Goal: Information Seeking & Learning: Learn about a topic

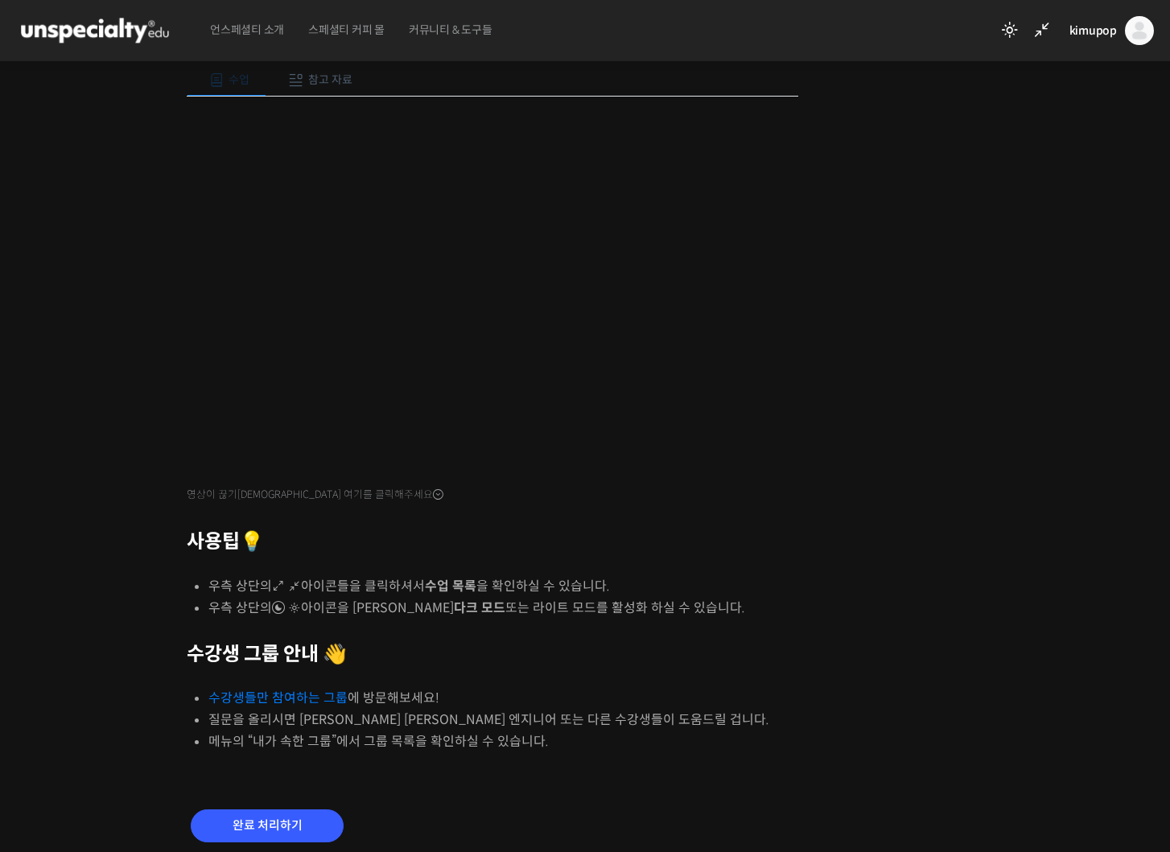
scroll to position [273, 0]
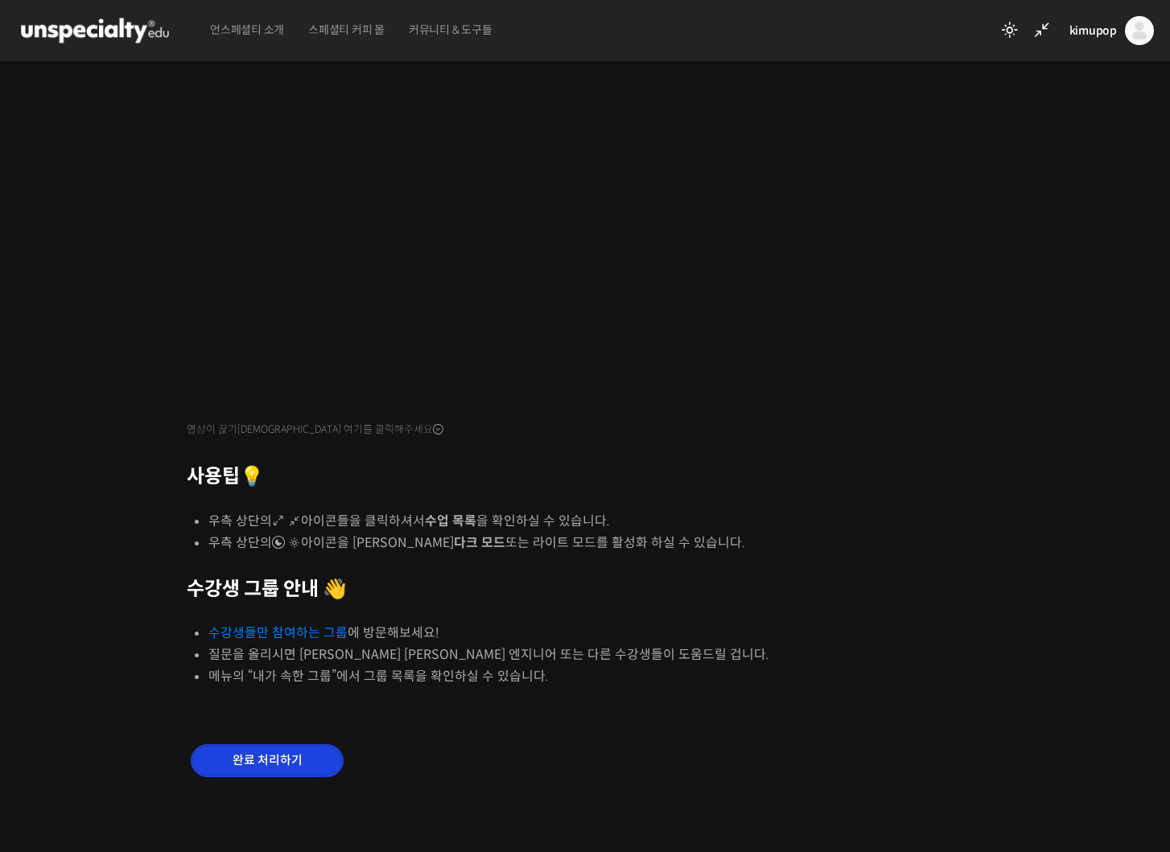
click at [282, 757] on input "완료 처리하기" at bounding box center [267, 760] width 153 height 33
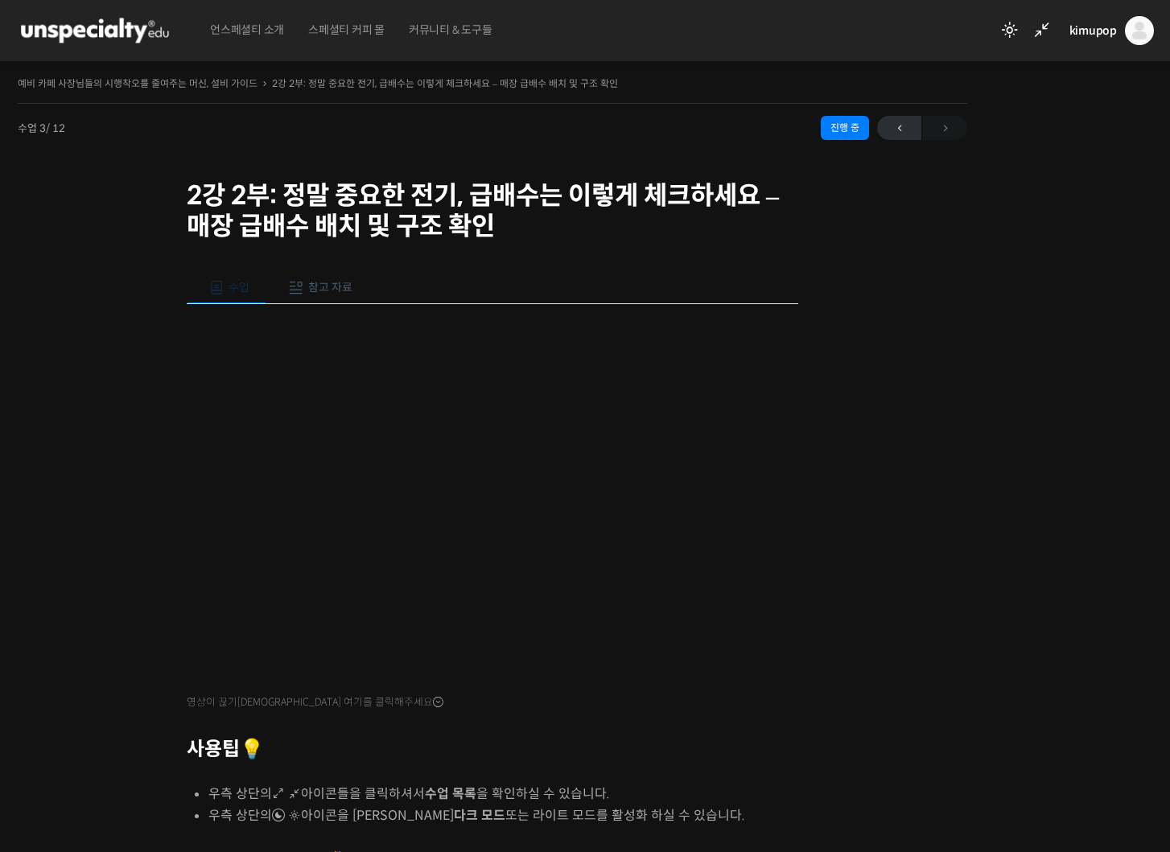
scroll to position [31, 0]
click at [1042, 29] on icon at bounding box center [1041, 30] width 19 height 19
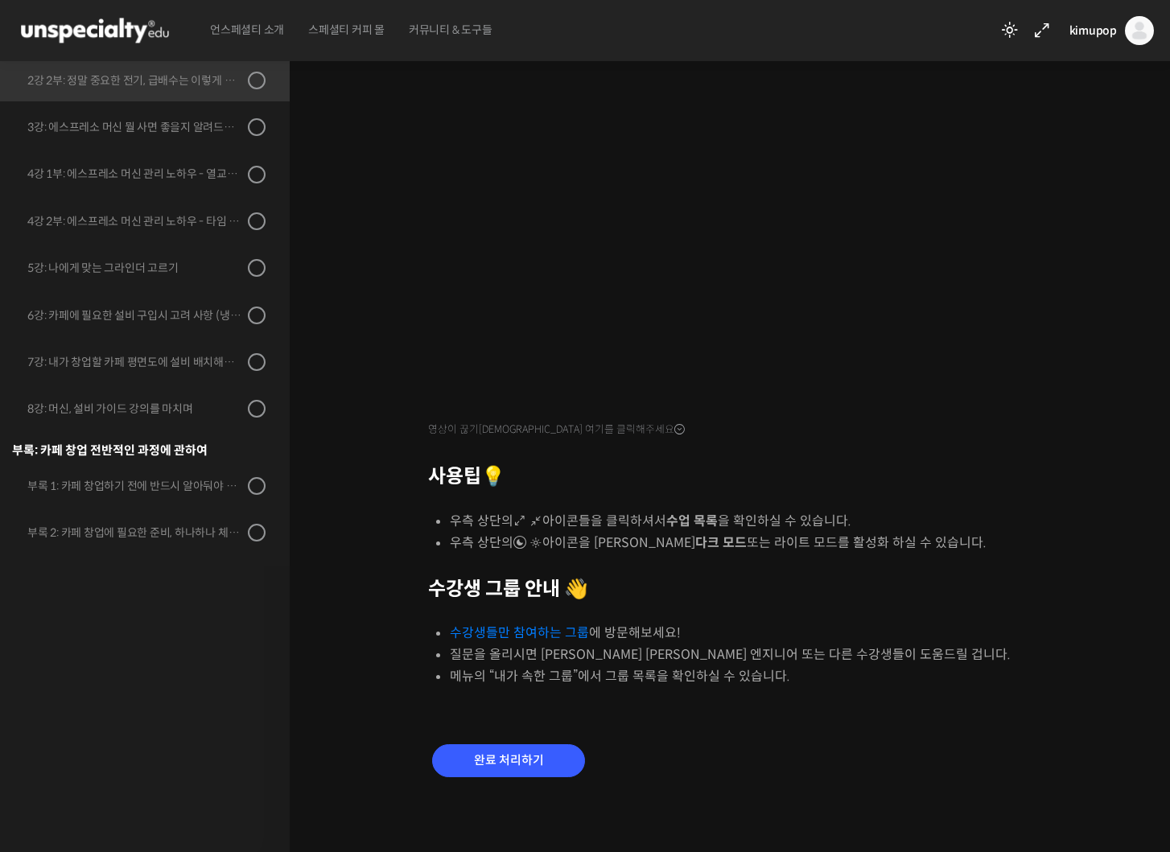
scroll to position [0, 0]
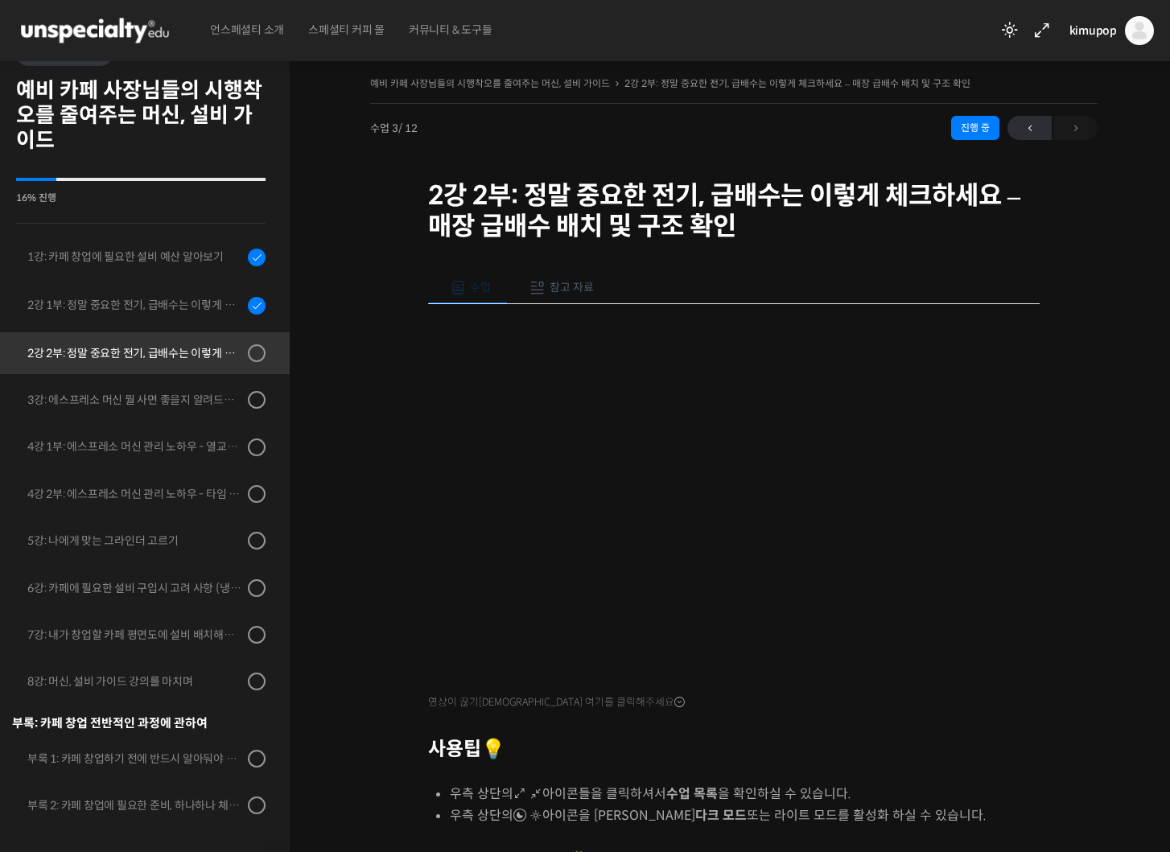
click at [141, 355] on div "2강 2부: 정말 중요한 전기, 급배수는 이렇게 체크하세요 - 매장 급배수 배치 및 구조 확인" at bounding box center [135, 353] width 216 height 18
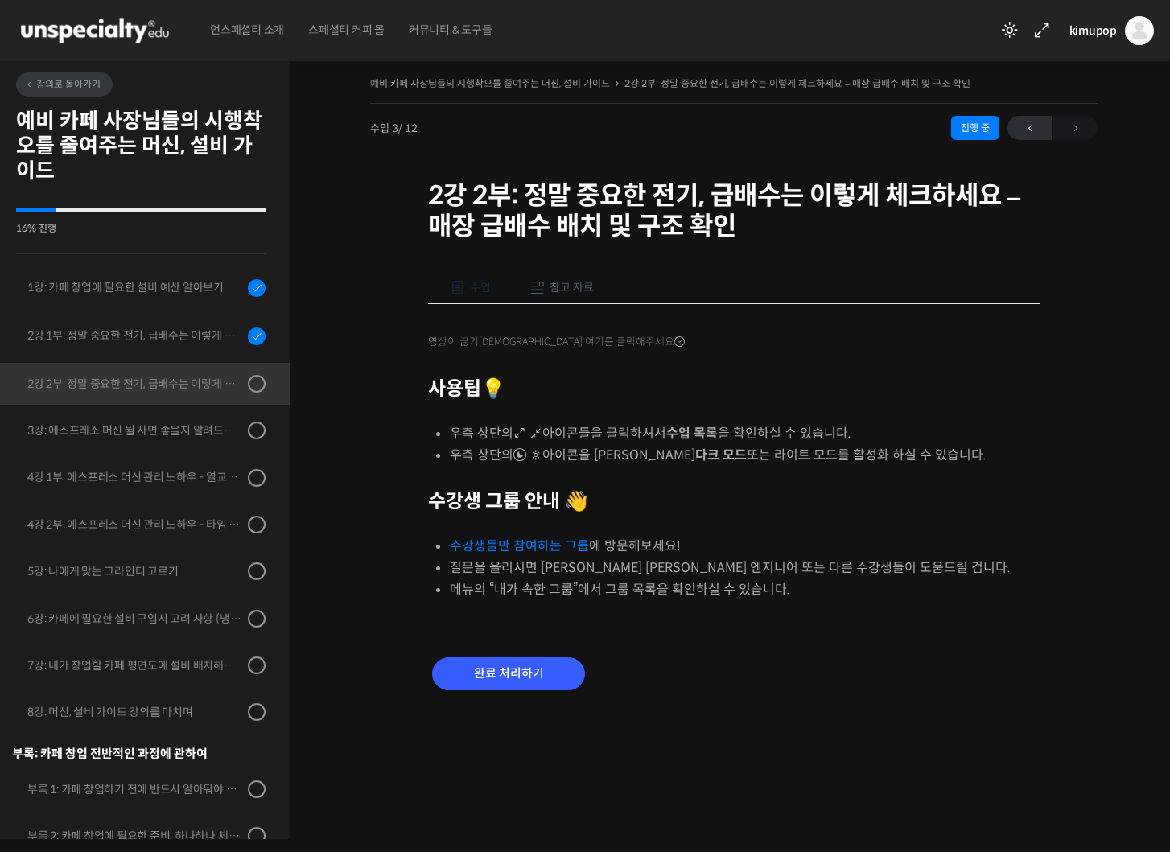
scroll to position [31, 0]
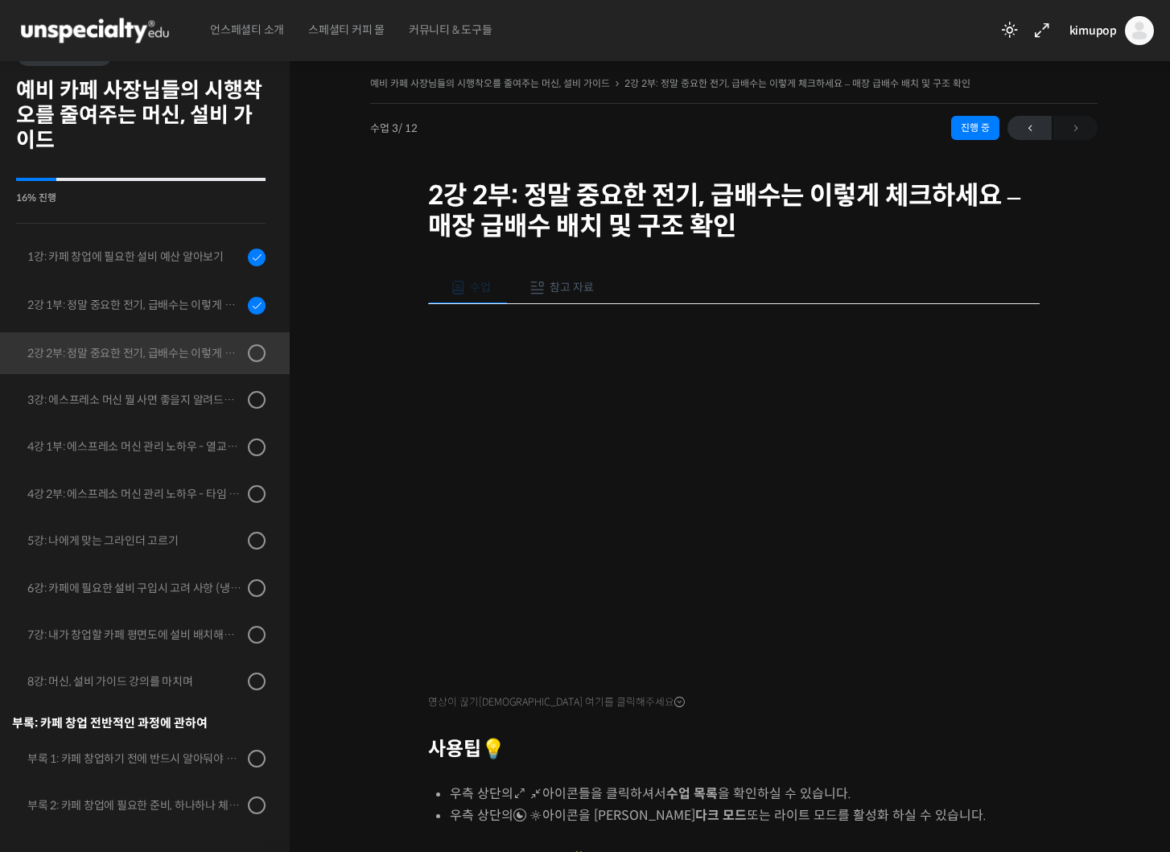
click at [560, 290] on span "참고 자료" at bounding box center [572, 287] width 44 height 14
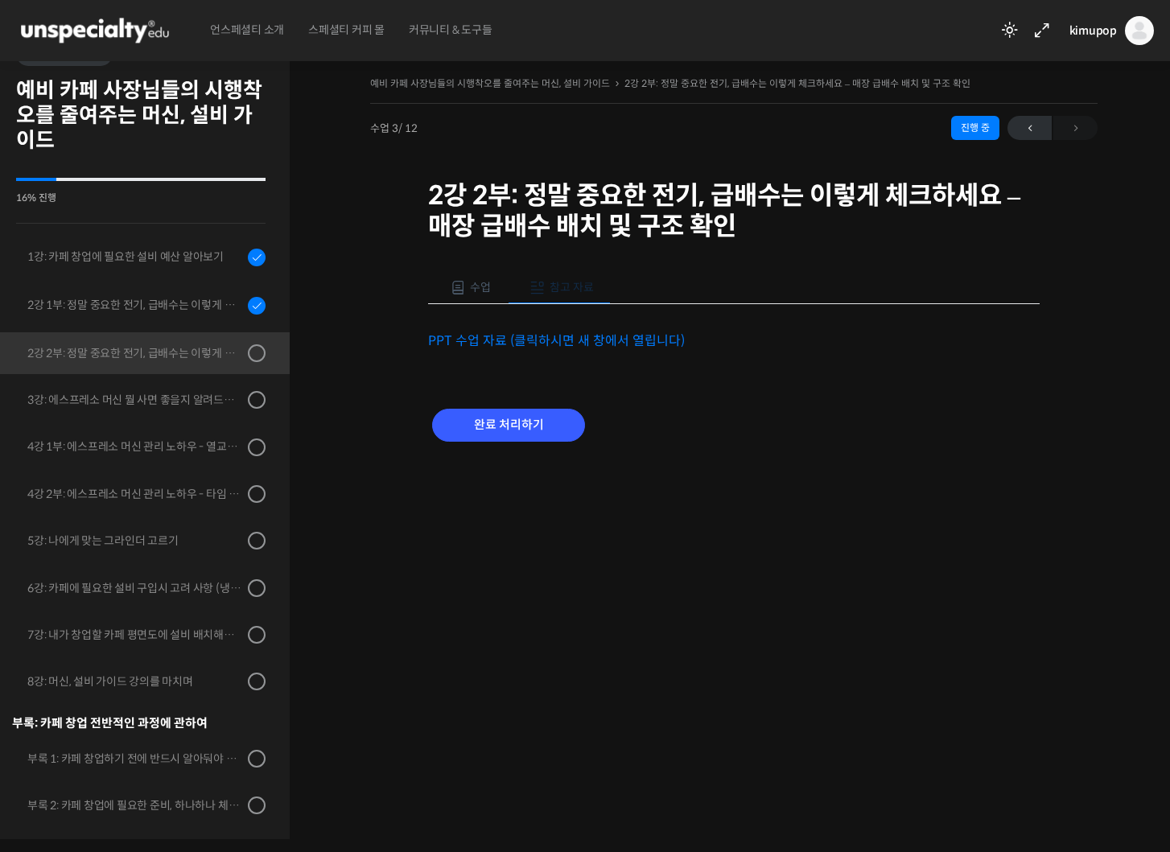
click at [488, 342] on link "PPT 수업 자료 (클릭하시면 새 창에서 열립니다)" at bounding box center [556, 340] width 257 height 17
click at [461, 291] on span at bounding box center [458, 288] width 16 height 16
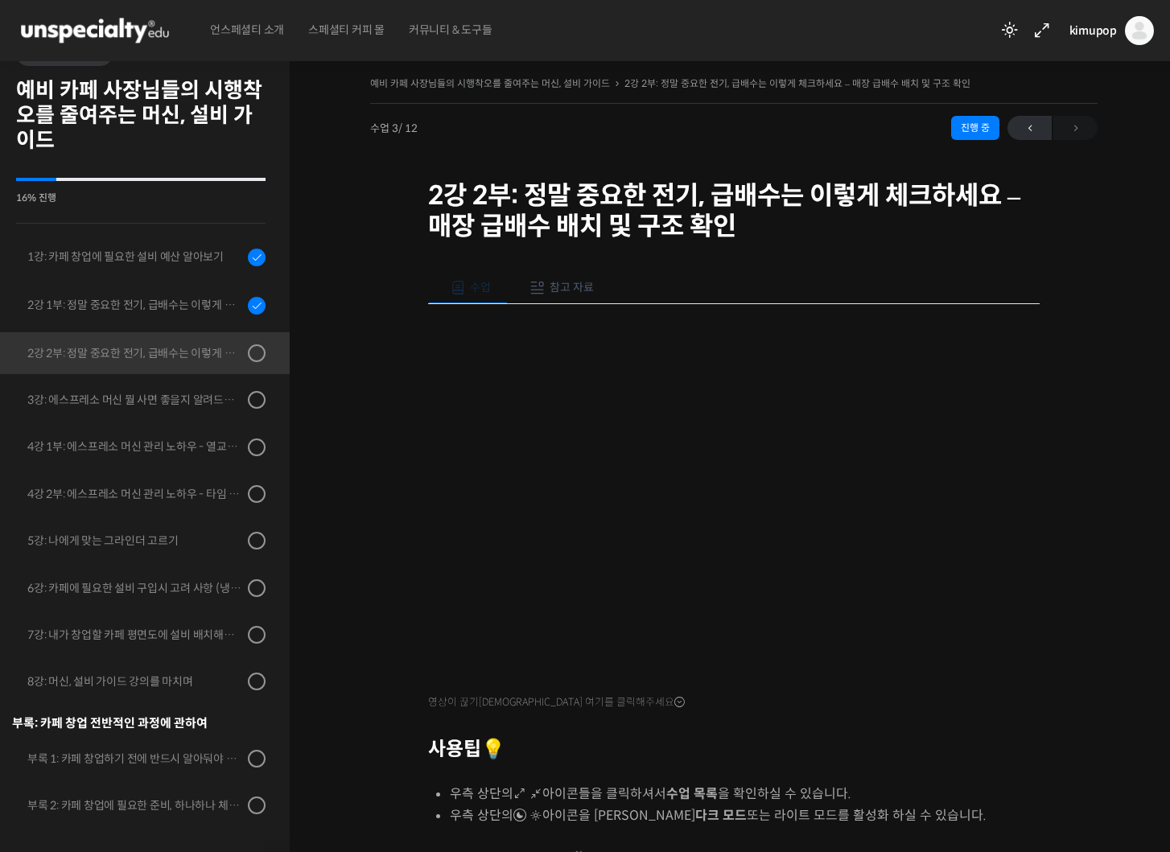
scroll to position [10, 0]
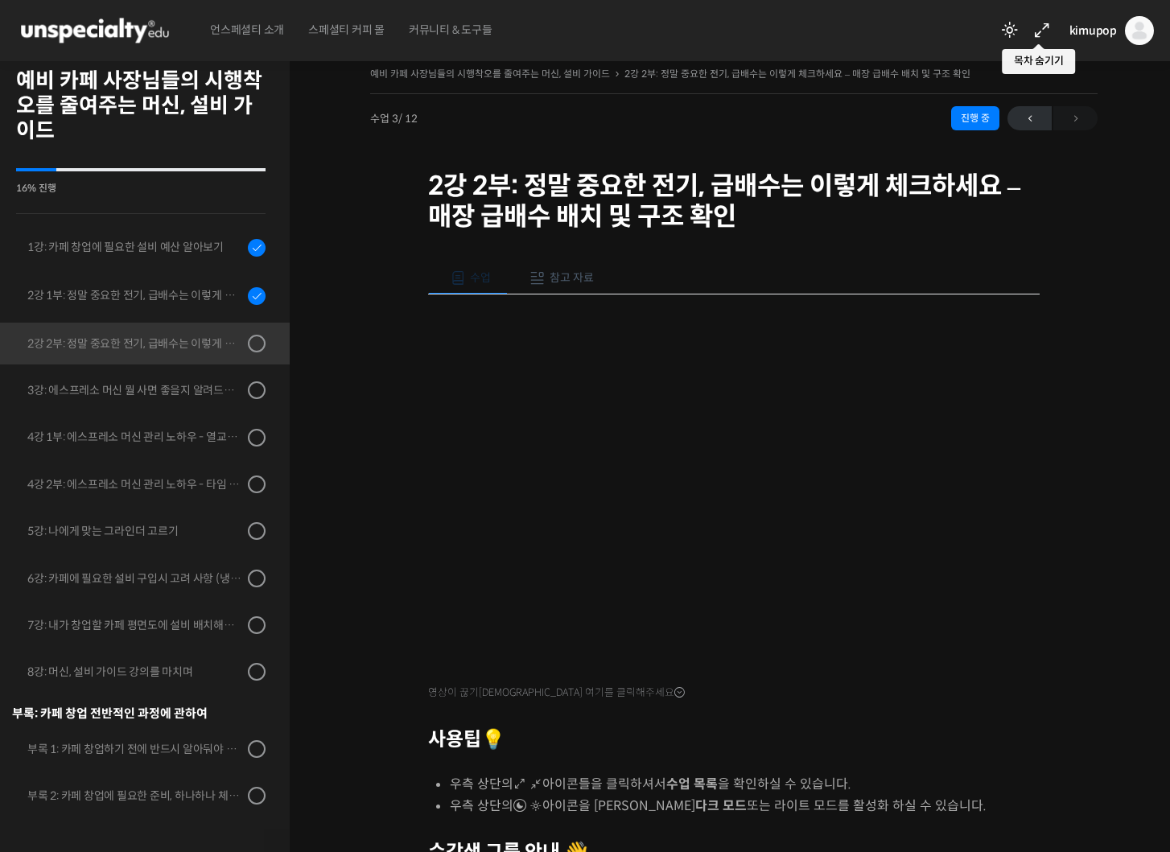
click at [1042, 29] on icon at bounding box center [1041, 30] width 19 height 19
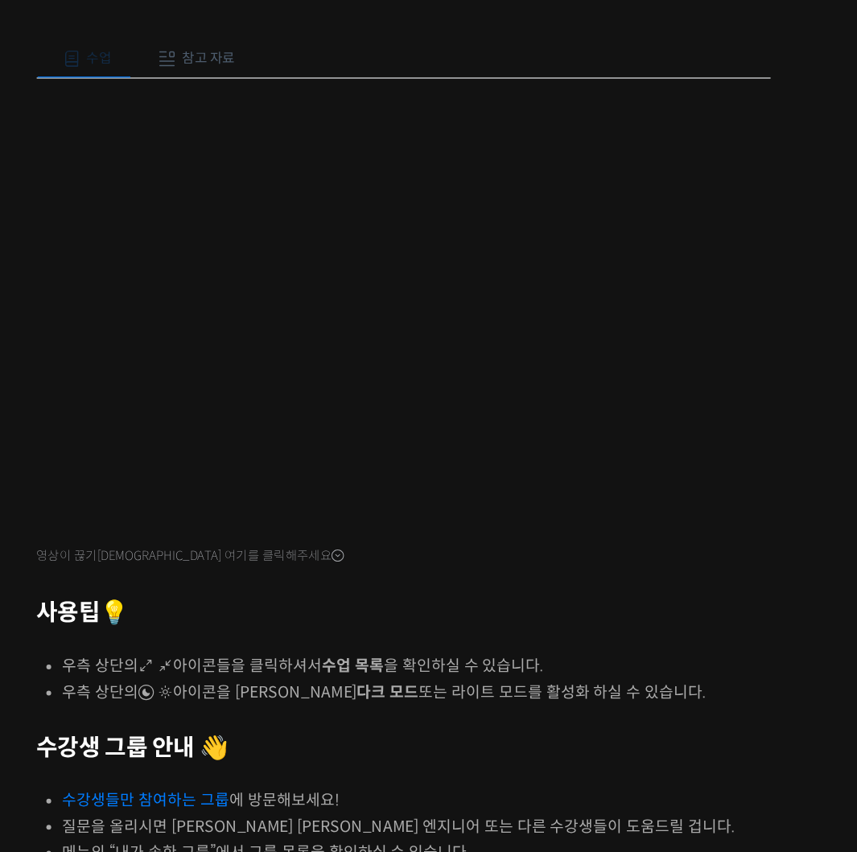
scroll to position [273, 0]
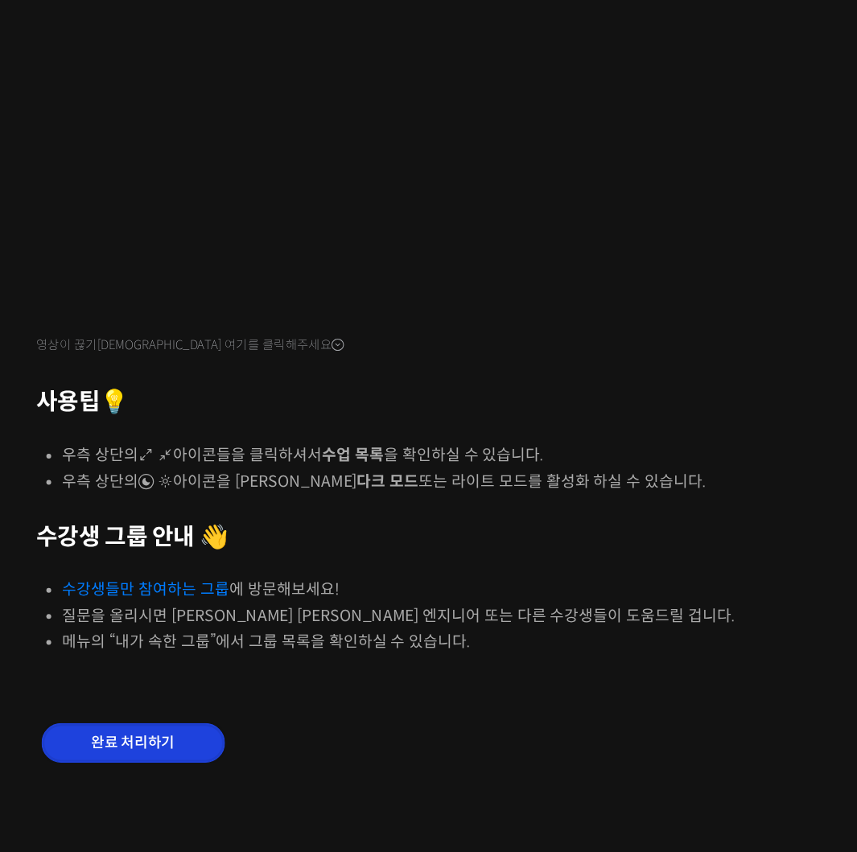
click at [151, 760] on input "완료 처리하기" at bounding box center [111, 760] width 153 height 33
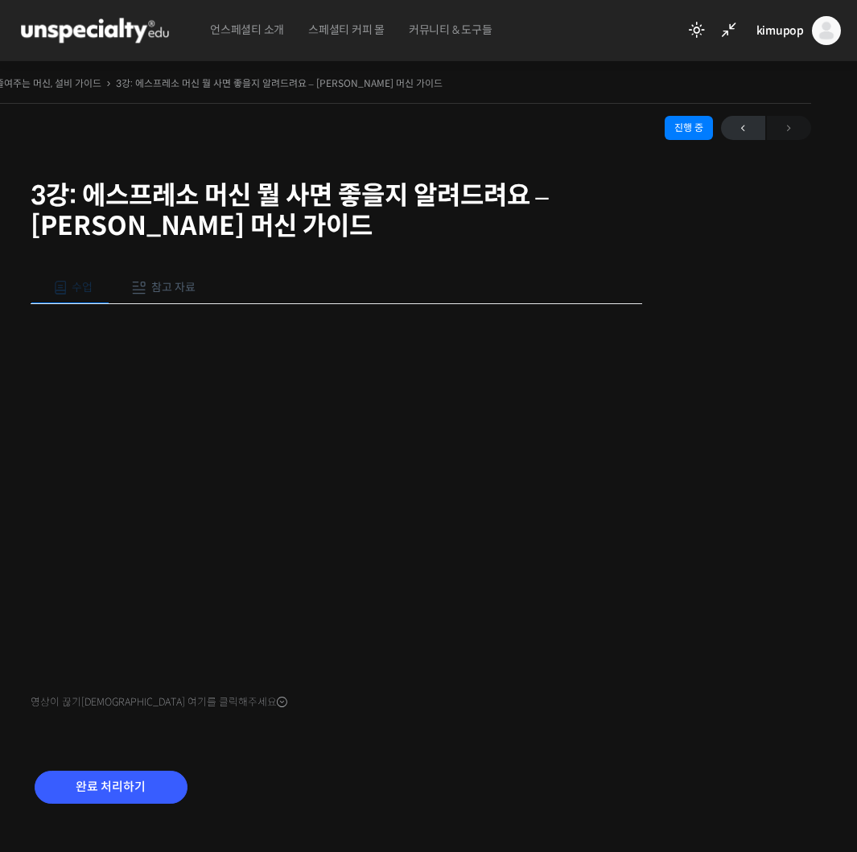
scroll to position [32, 0]
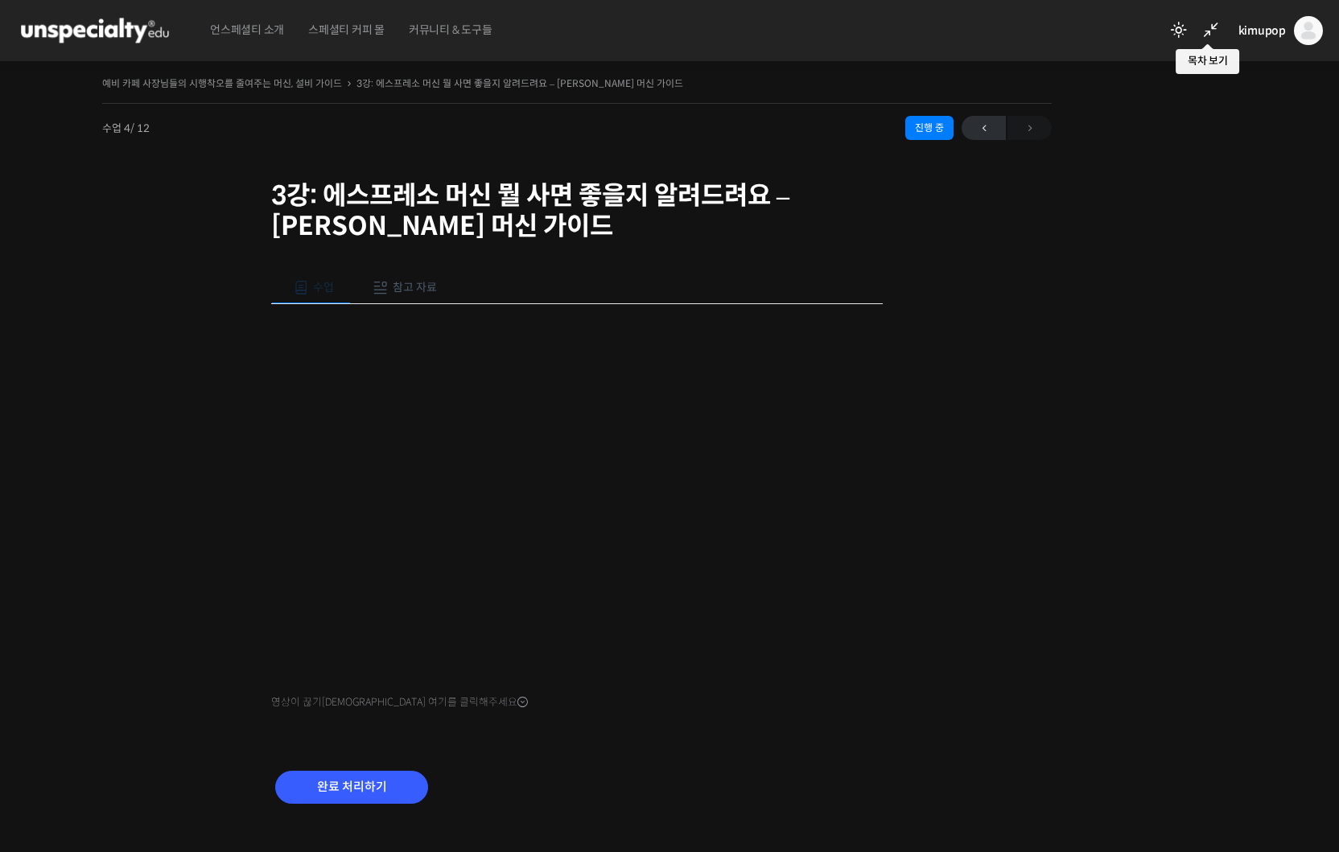
click at [856, 32] on icon at bounding box center [1210, 30] width 19 height 19
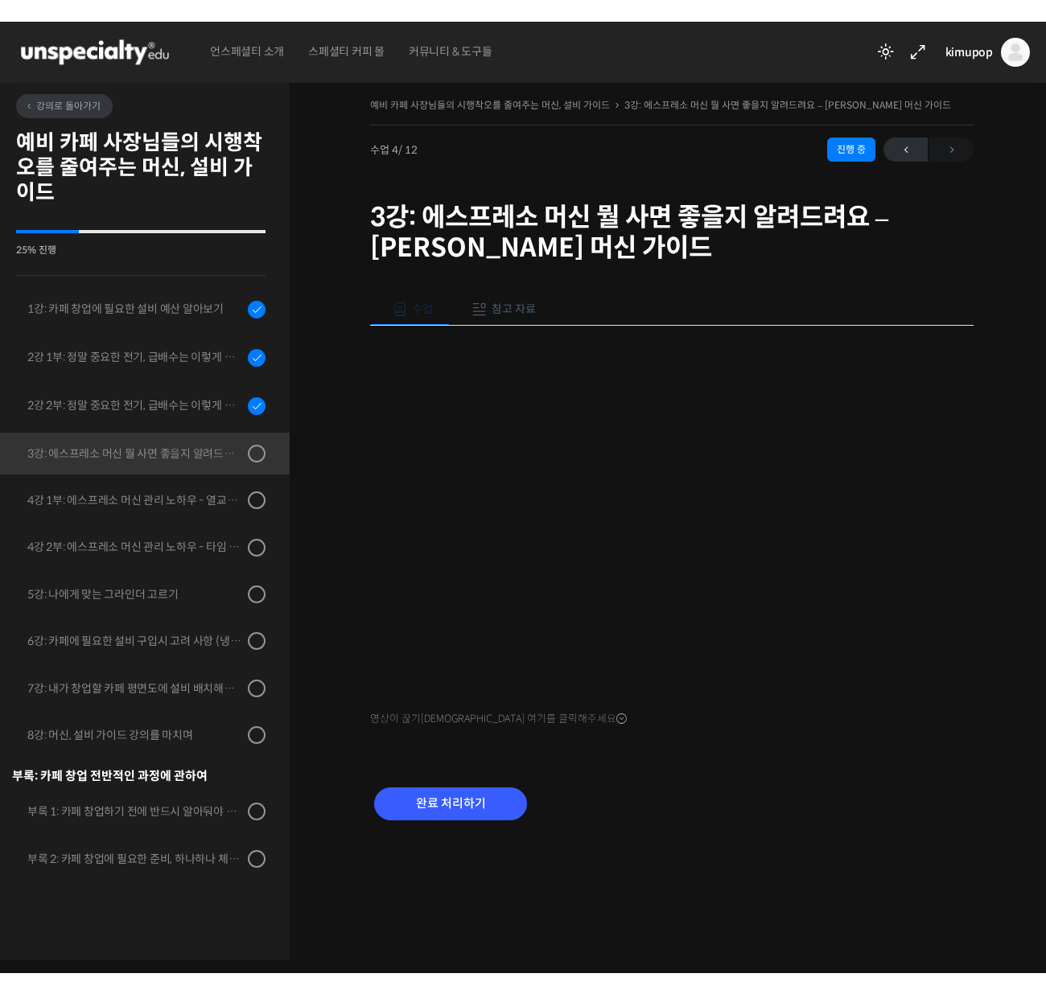
scroll to position [0, 0]
